Goal: Check status: Check status

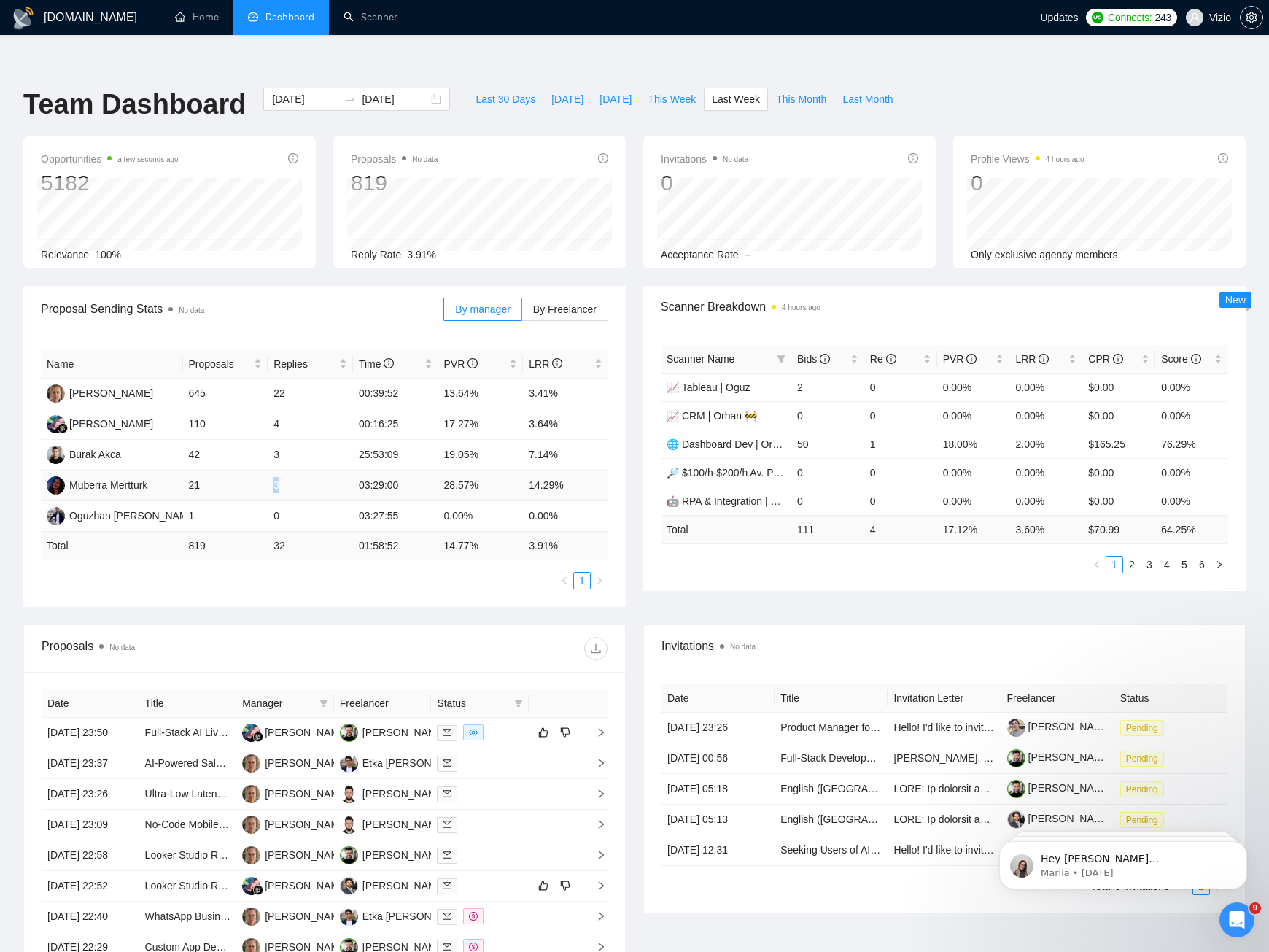
drag, startPoint x: 274, startPoint y: 457, endPoint x: 315, endPoint y: 461, distance: 41.2
click at [315, 471] on td "3" at bounding box center [311, 485] width 85 height 30
click at [668, 92] on span "This Week" at bounding box center [672, 100] width 48 height 16
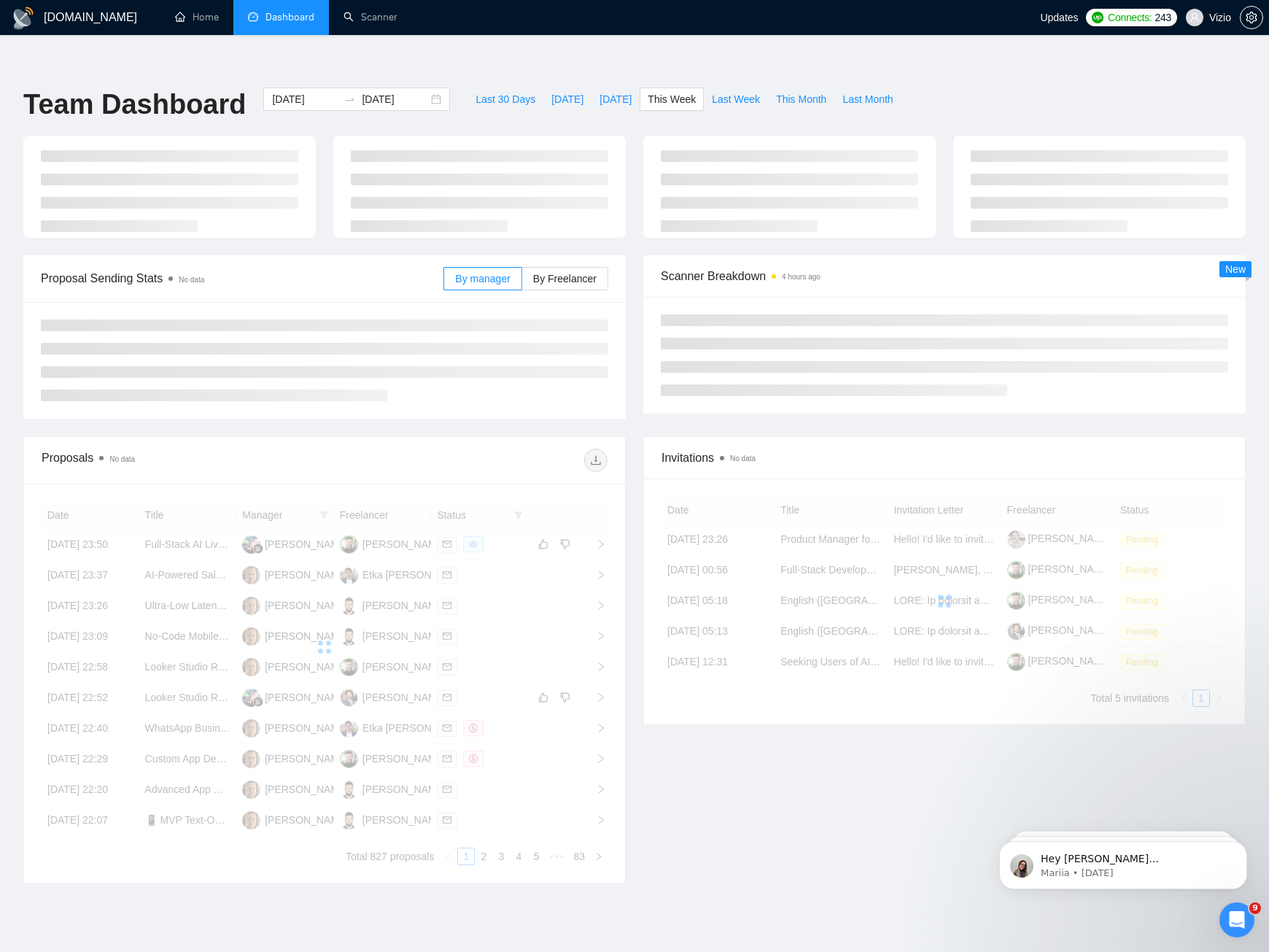
type input "[DATE]"
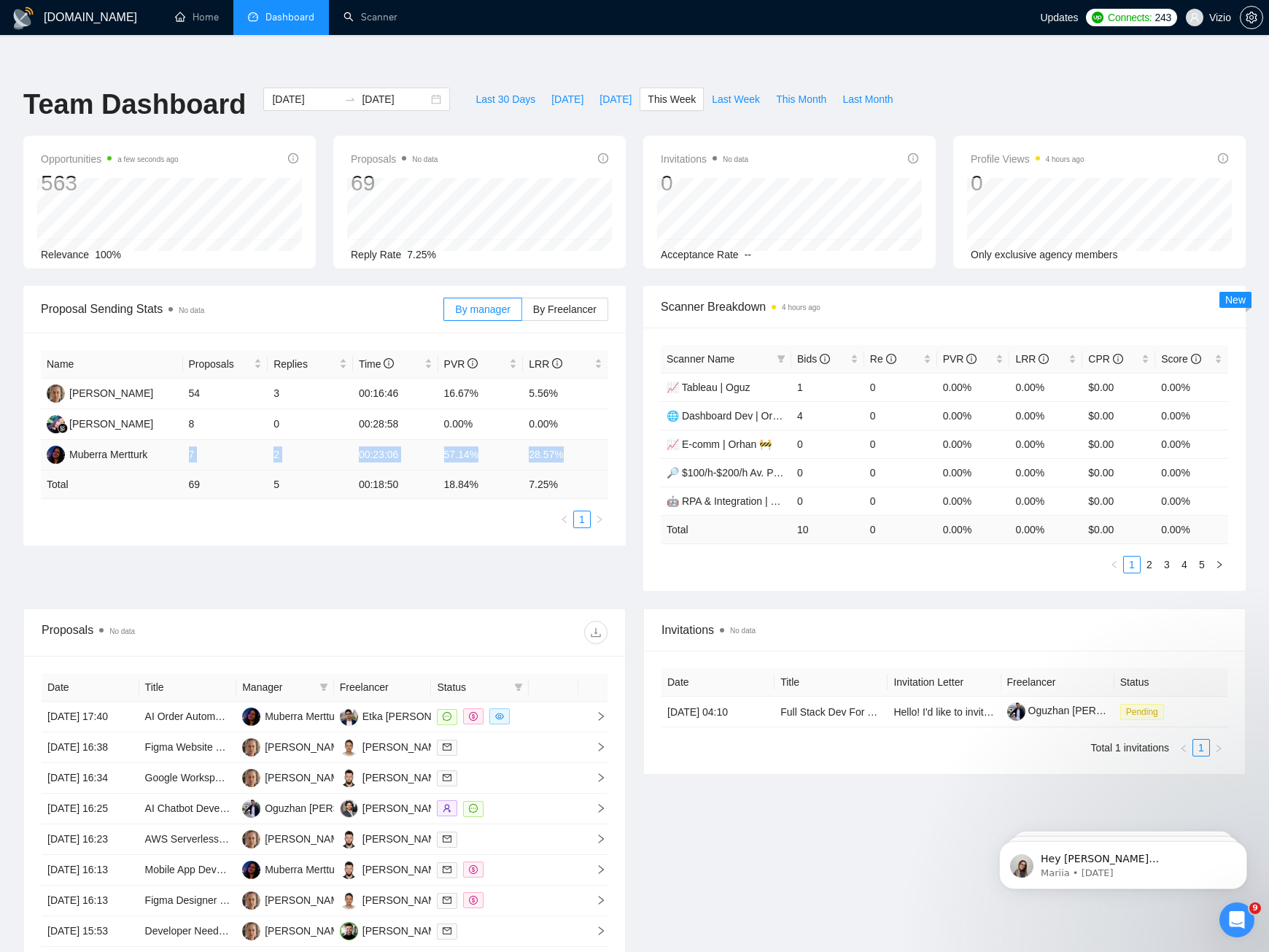
drag, startPoint x: 189, startPoint y: 422, endPoint x: 576, endPoint y: 428, distance: 387.0
click at [576, 440] on tr "Muberra Mertturk 7 2 00:23:06 57.14% 28.57%" at bounding box center [324, 454] width 567 height 30
click at [577, 440] on td "28.57%" at bounding box center [565, 454] width 85 height 30
